Goal: Go to known website: Access a specific website the user already knows

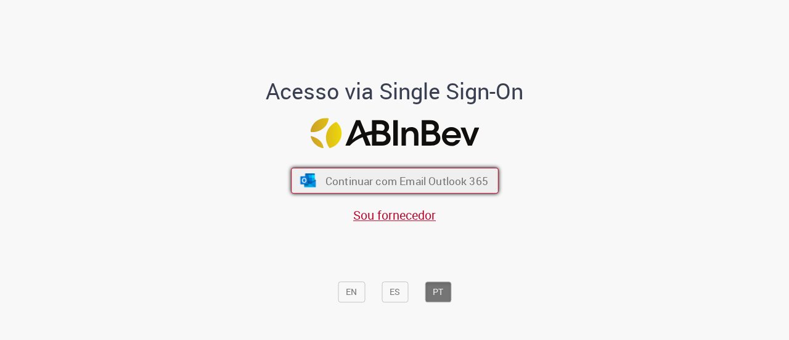
click at [381, 173] on button "Continuar com Email Outlook 365" at bounding box center [395, 181] width 208 height 26
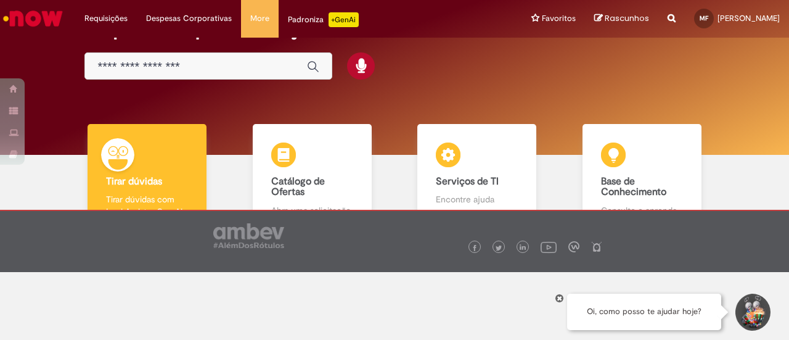
scroll to position [73, 0]
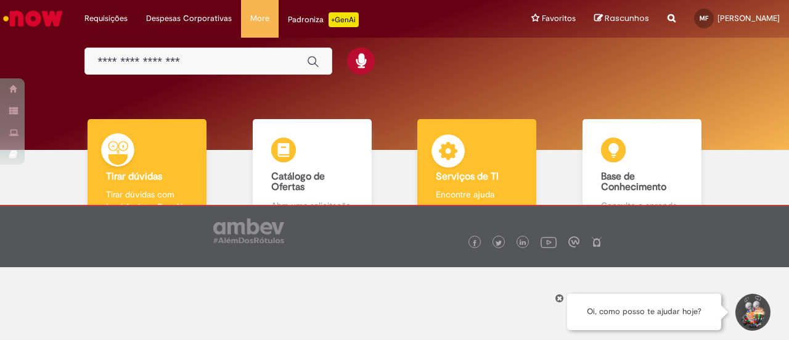
click at [438, 135] on img at bounding box center [448, 152] width 37 height 37
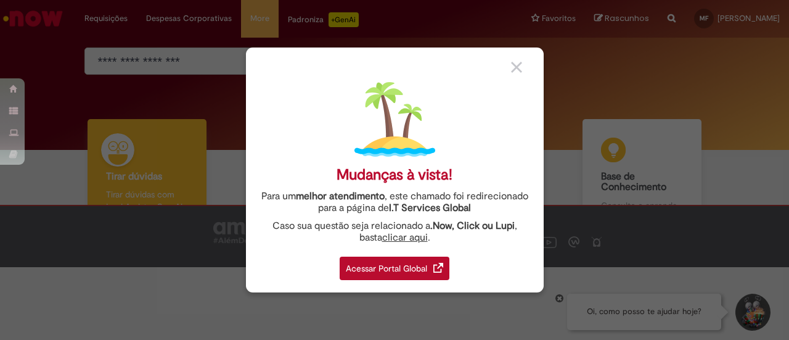
click at [426, 261] on div "Acessar Portal Global" at bounding box center [395, 267] width 110 height 23
